Goal: Information Seeking & Learning: Learn about a topic

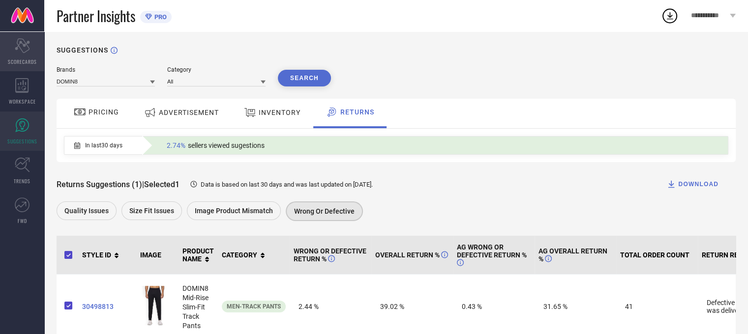
click at [19, 55] on div "Scorecard SCORECARDS" at bounding box center [22, 51] width 44 height 39
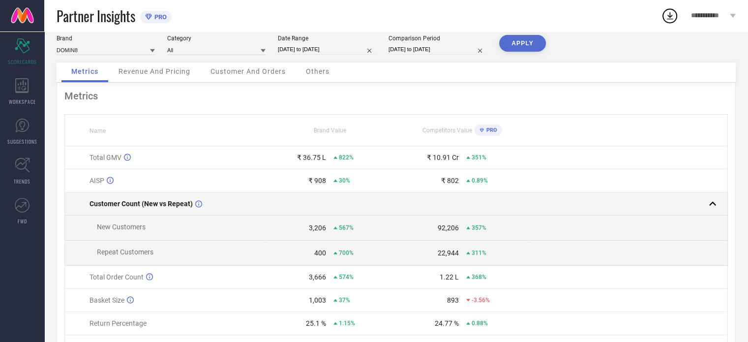
scroll to position [71, 0]
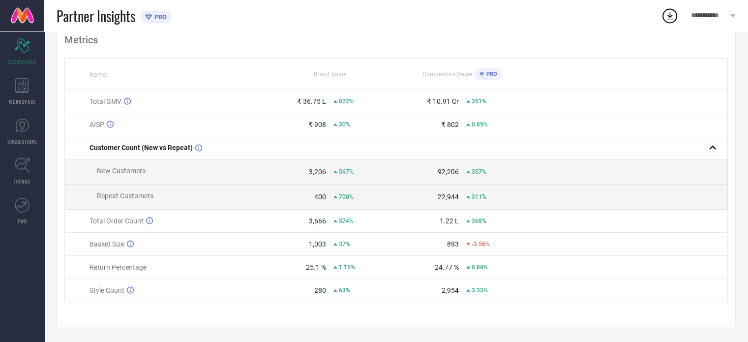
click at [337, 269] on div "1.15%" at bounding box center [344, 266] width 22 height 7
click at [326, 265] on div "25.1 % 1.15%" at bounding box center [330, 267] width 132 height 8
click at [21, 176] on link "TRENDS" at bounding box center [22, 170] width 44 height 39
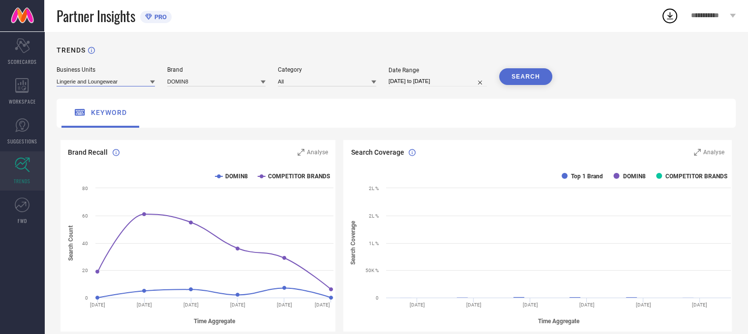
click at [127, 82] on input at bounding box center [106, 81] width 98 height 10
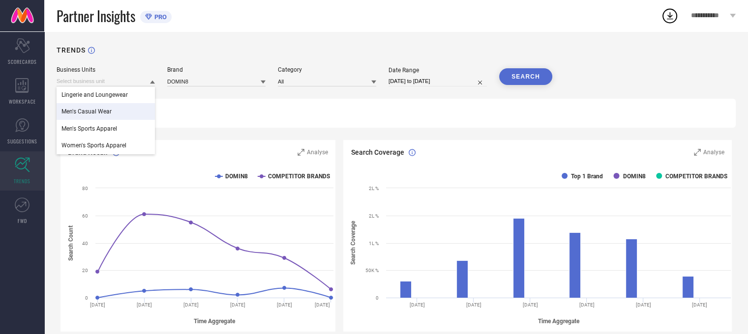
click at [103, 114] on span "Men's Casual Wear" at bounding box center [86, 111] width 50 height 7
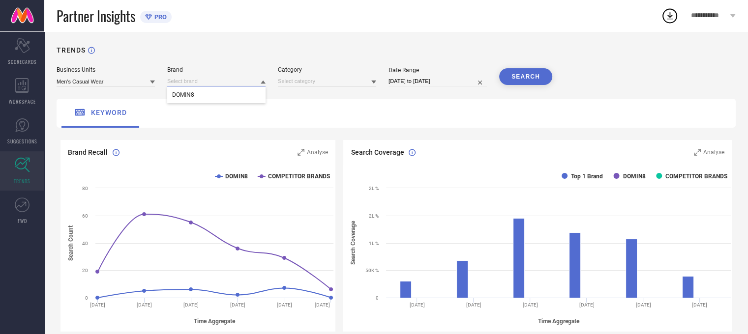
click at [220, 83] on input at bounding box center [216, 81] width 98 height 10
click at [219, 97] on div "DOMIN8" at bounding box center [216, 94] width 98 height 17
click at [311, 78] on input at bounding box center [327, 81] width 98 height 10
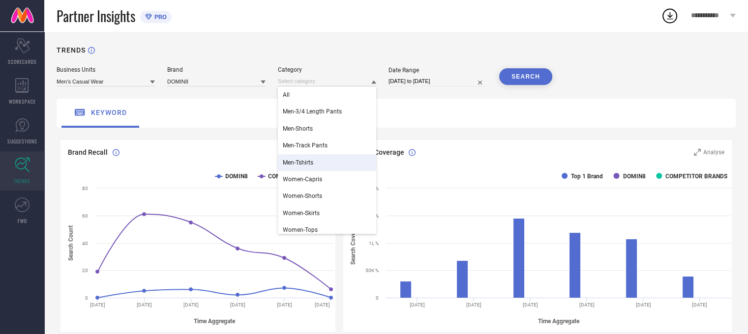
click at [317, 163] on div "Men-Tshirts" at bounding box center [327, 162] width 98 height 17
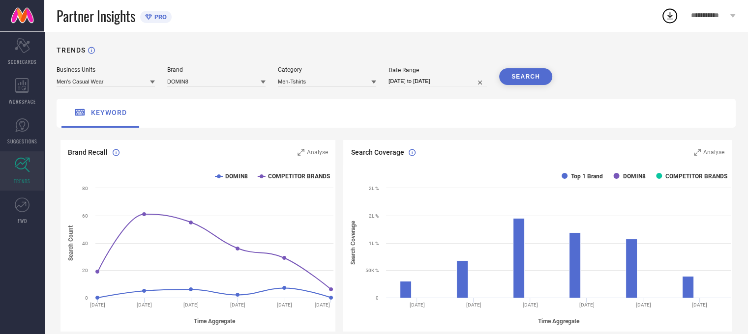
click at [517, 76] on button "SEARCH" at bounding box center [525, 76] width 53 height 17
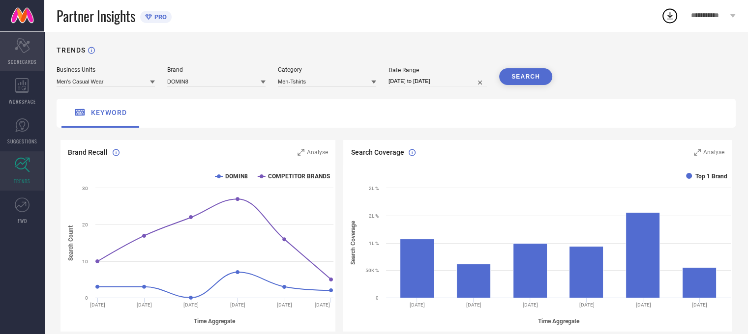
click at [24, 53] on icon "Scorecard" at bounding box center [22, 45] width 15 height 15
